Goal: Task Accomplishment & Management: Use online tool/utility

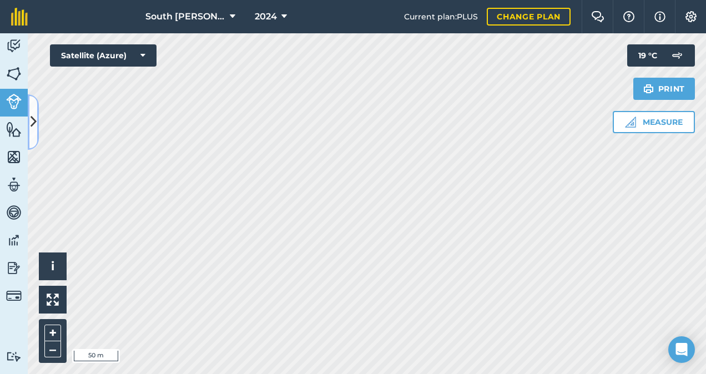
click at [31, 119] on icon at bounding box center [34, 121] width 6 height 19
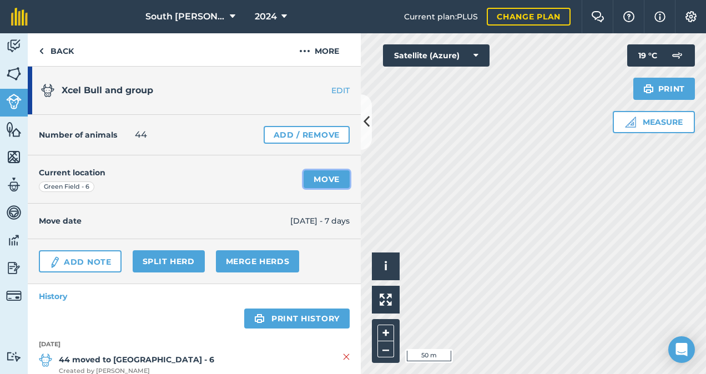
click at [306, 179] on link "Move" at bounding box center [326, 179] width 46 height 18
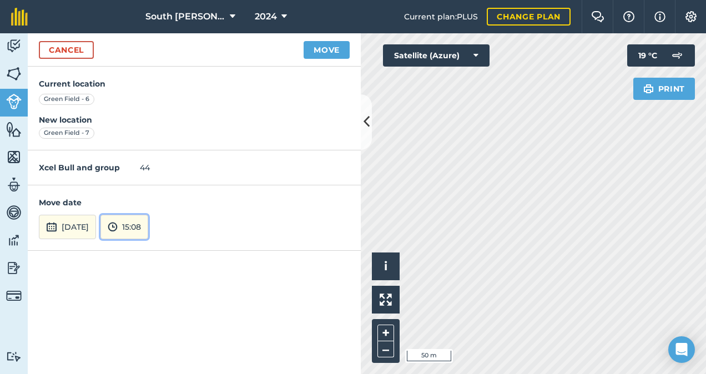
click at [148, 226] on button "15:08" at bounding box center [124, 227] width 48 height 24
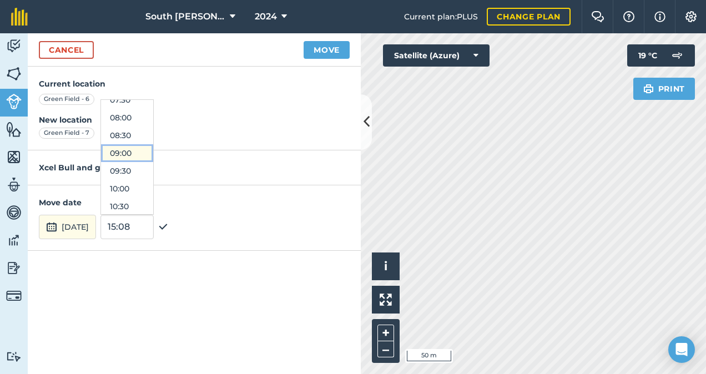
click at [153, 153] on button "09:00" at bounding box center [127, 153] width 52 height 18
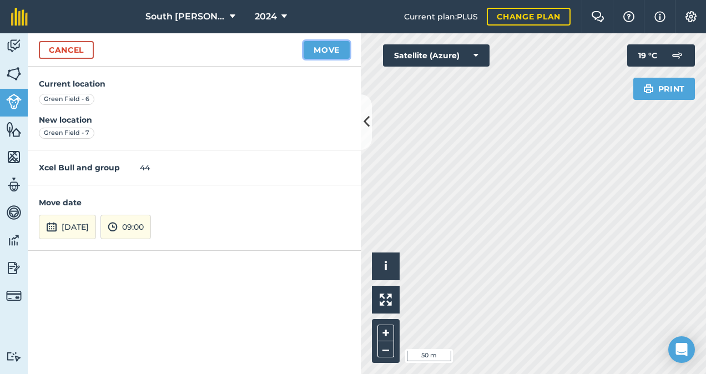
click at [329, 52] on button "Move" at bounding box center [326, 50] width 46 height 18
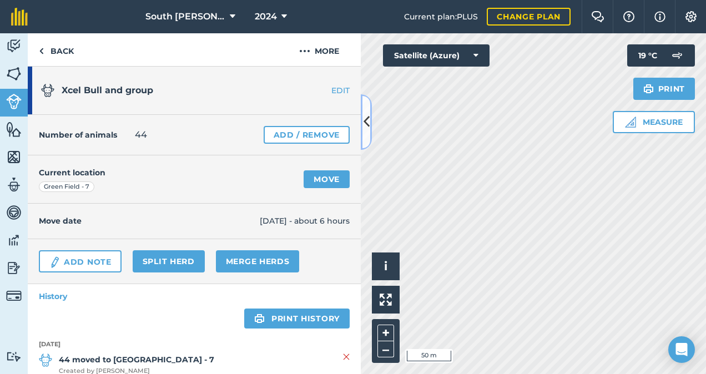
click at [365, 118] on icon at bounding box center [366, 121] width 6 height 19
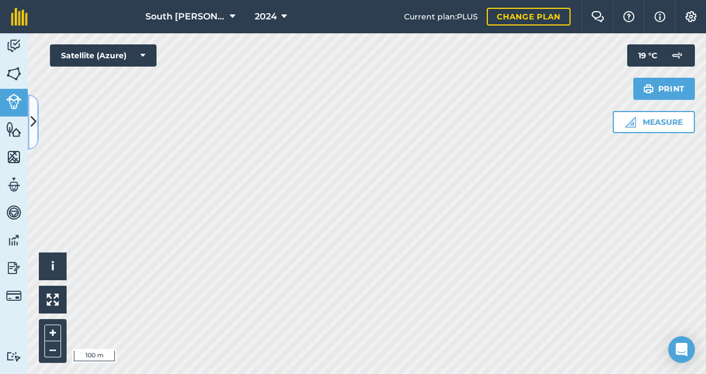
click at [33, 123] on icon at bounding box center [34, 121] width 6 height 19
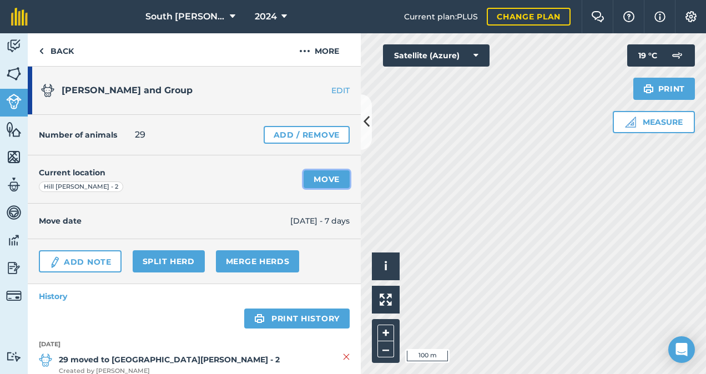
click at [330, 179] on link "Move" at bounding box center [326, 179] width 46 height 18
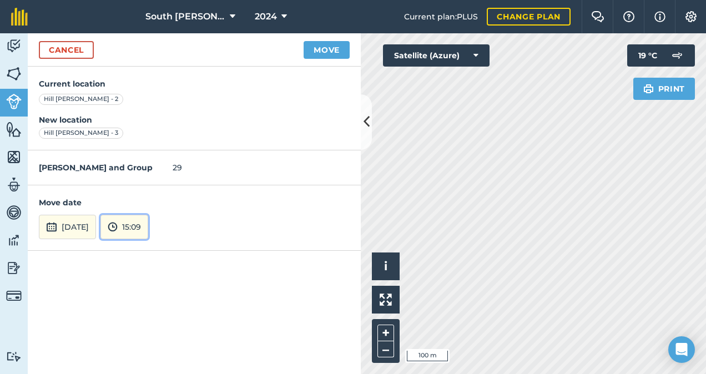
click at [148, 221] on button "15:09" at bounding box center [124, 227] width 48 height 24
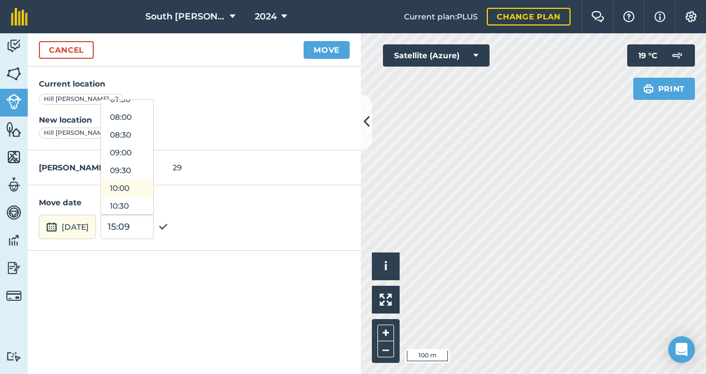
scroll to position [275, 0]
click at [153, 153] on button "09:00" at bounding box center [127, 153] width 52 height 18
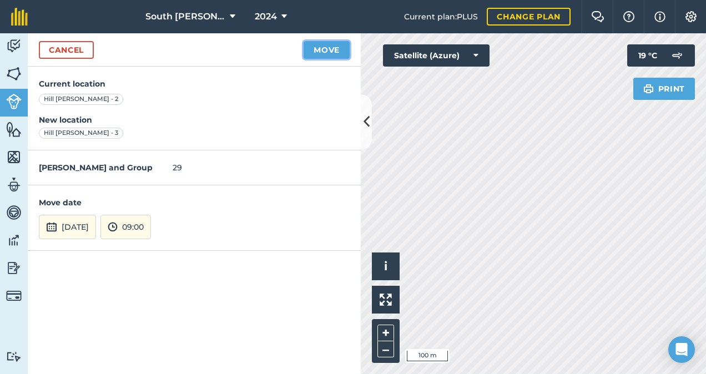
click at [322, 50] on button "Move" at bounding box center [326, 50] width 46 height 18
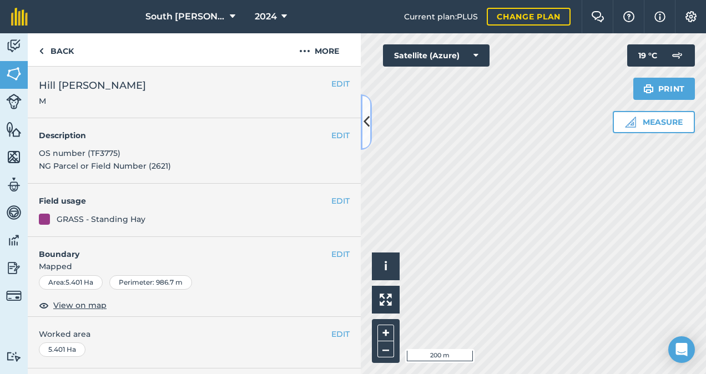
click at [368, 123] on icon at bounding box center [366, 121] width 6 height 19
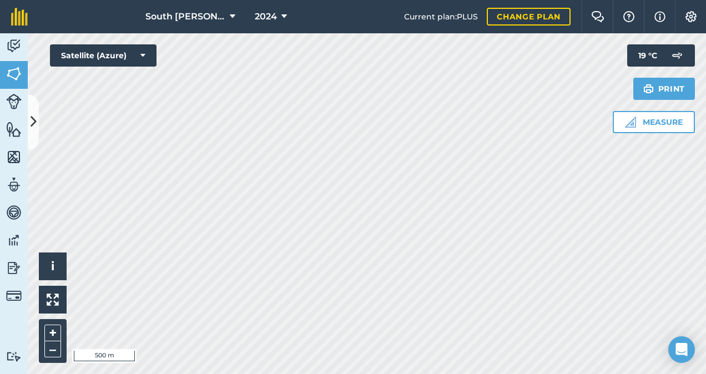
click at [388, 373] on html "South [PERSON_NAME] 2024 Current plan : PLUS Change plan Farm Chat Help Info Se…" at bounding box center [353, 187] width 706 height 374
